Goal: Task Accomplishment & Management: Use online tool/utility

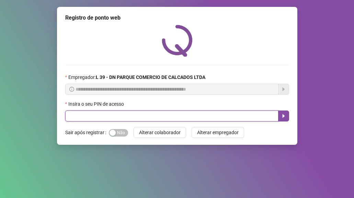
click at [120, 116] on input "text" at bounding box center [172, 116] width 214 height 11
type input "*****"
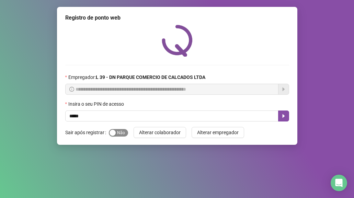
click at [121, 136] on span "Sim Não" at bounding box center [118, 133] width 19 height 8
click at [284, 118] on icon "caret-right" at bounding box center [284, 116] width 6 height 6
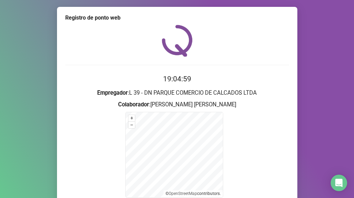
scroll to position [68, 0]
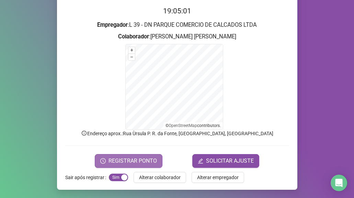
click at [142, 160] on span "REGISTRAR PONTO" at bounding box center [133, 161] width 48 height 8
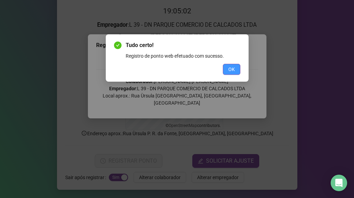
click at [237, 72] on button "OK" at bounding box center [232, 69] width 18 height 11
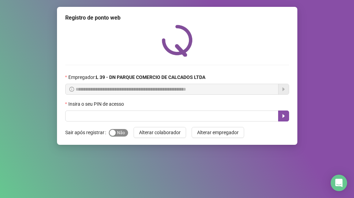
click at [113, 132] on div "button" at bounding box center [113, 133] width 6 height 6
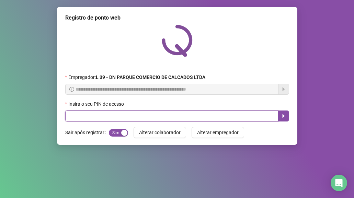
click at [103, 118] on input "text" at bounding box center [172, 116] width 214 height 11
type input "*****"
drag, startPoint x: 284, startPoint y: 115, endPoint x: 276, endPoint y: 111, distance: 8.9
click at [283, 114] on icon "caret-right" at bounding box center [284, 116] width 6 height 6
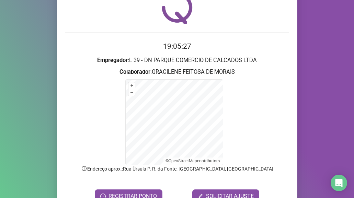
scroll to position [68, 0]
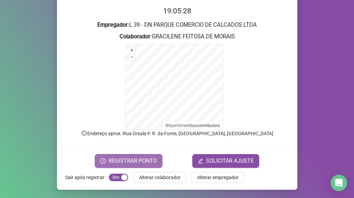
click at [151, 160] on span "REGISTRAR PONTO" at bounding box center [133, 161] width 48 height 8
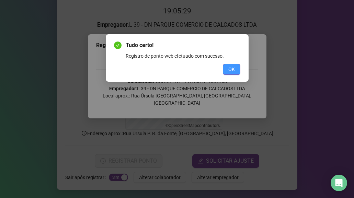
click at [234, 72] on span "OK" at bounding box center [232, 70] width 7 height 8
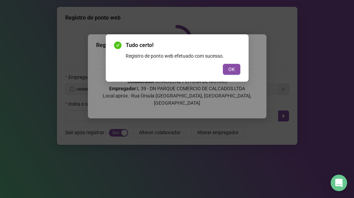
scroll to position [0, 0]
